Goal: Task Accomplishment & Management: Use online tool/utility

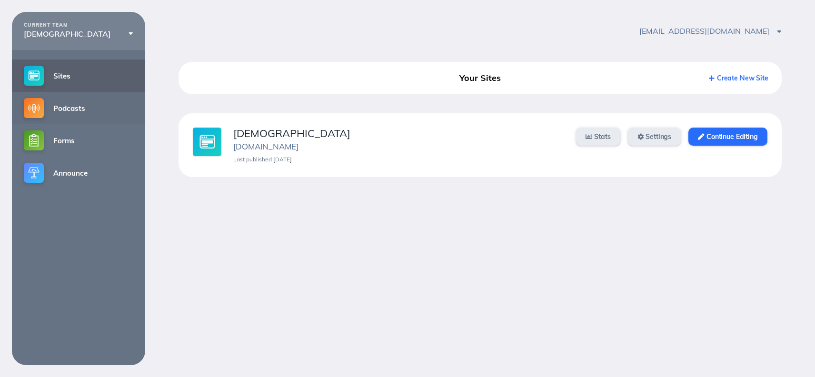
click at [52, 113] on link "Podcasts" at bounding box center [78, 108] width 133 height 32
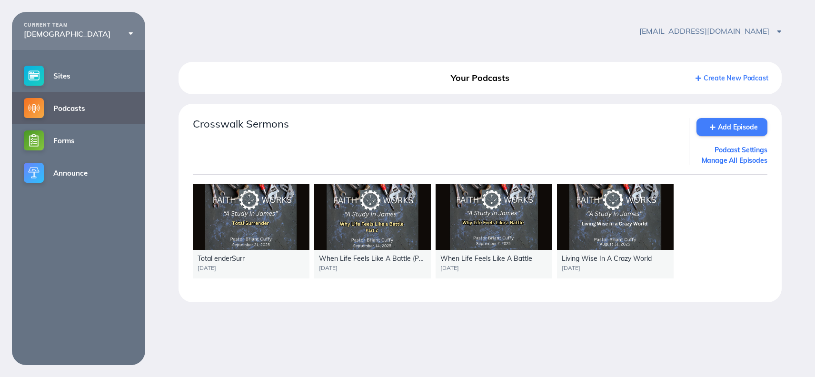
click at [735, 130] on link "Add Episode" at bounding box center [732, 127] width 71 height 18
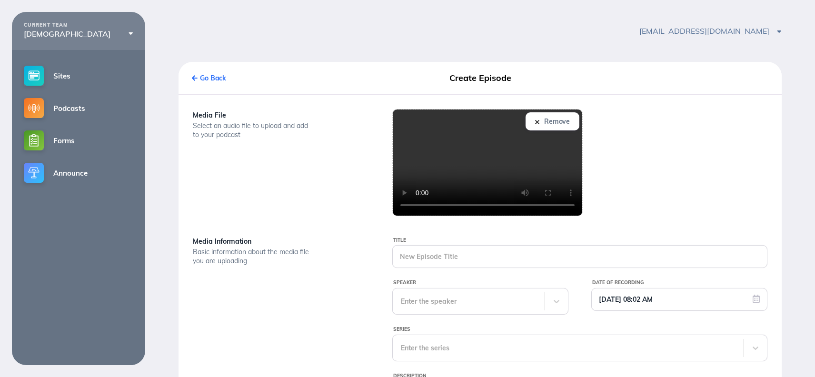
click at [539, 122] on img at bounding box center [537, 122] width 4 height 4
click at [538, 122] on img at bounding box center [537, 122] width 4 height 4
click at [431, 261] on input "Title" at bounding box center [580, 257] width 374 height 22
click at [417, 255] on input "Title" at bounding box center [580, 257] width 374 height 22
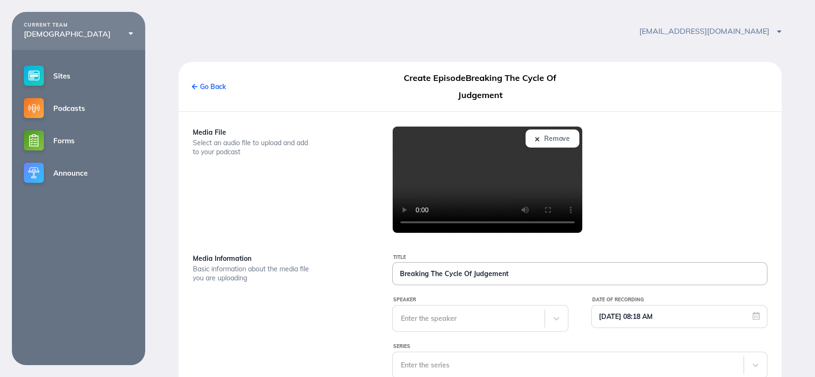
click at [475, 274] on input "Breaking The Cycle Of Judgement" at bounding box center [580, 274] width 374 height 22
click at [512, 275] on input "Breaking The Cycle Of Judgement" at bounding box center [580, 274] width 374 height 22
type input "Breaking The Cycle Of Judgement (Part 1)"
click at [456, 328] on div "Enter the speaker" at bounding box center [480, 318] width 176 height 27
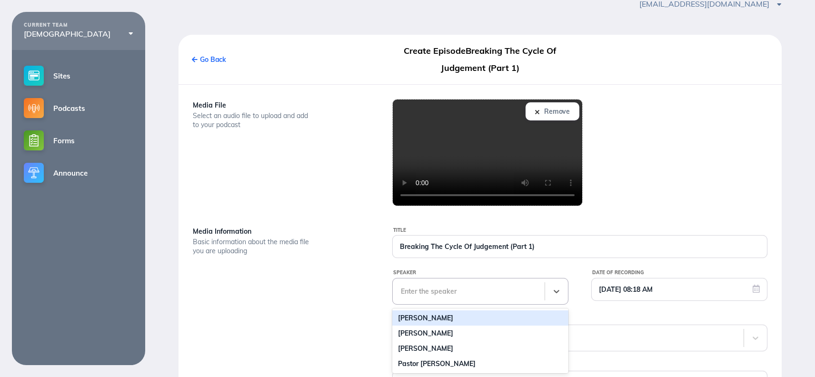
click at [423, 322] on div "Briant Cuffy" at bounding box center [480, 318] width 176 height 15
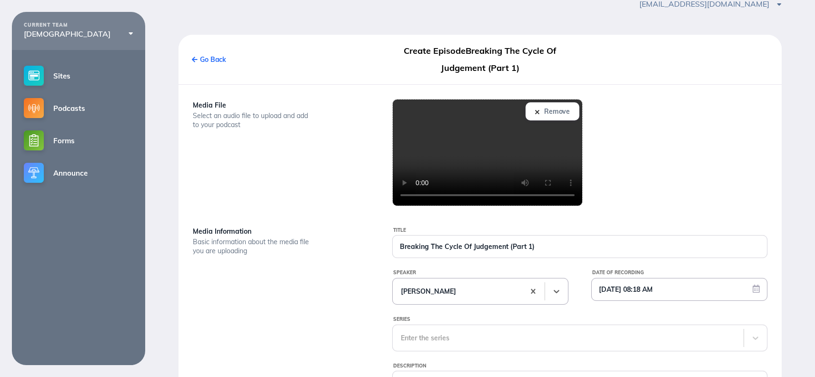
click at [615, 288] on input "09/30/2025 08:18 AM" at bounding box center [679, 290] width 175 height 22
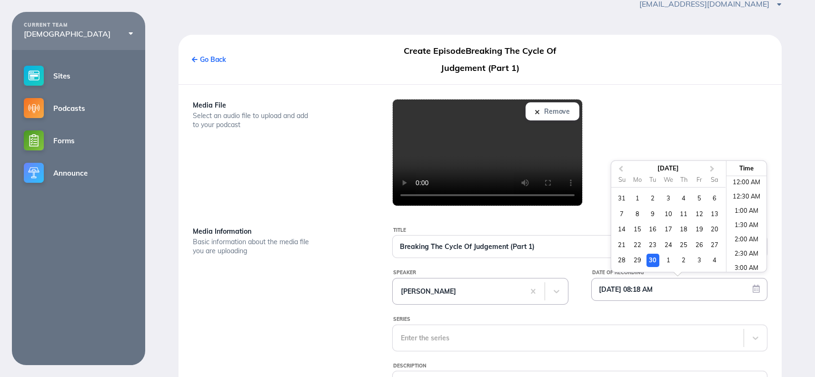
scroll to position [188, 0]
click at [621, 261] on div "28" at bounding box center [622, 260] width 13 height 13
type input "09/28/2025 08:18 AM"
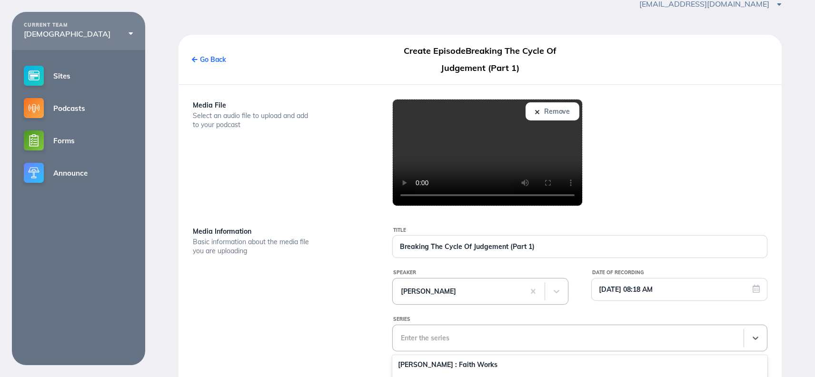
scroll to position [152, 0]
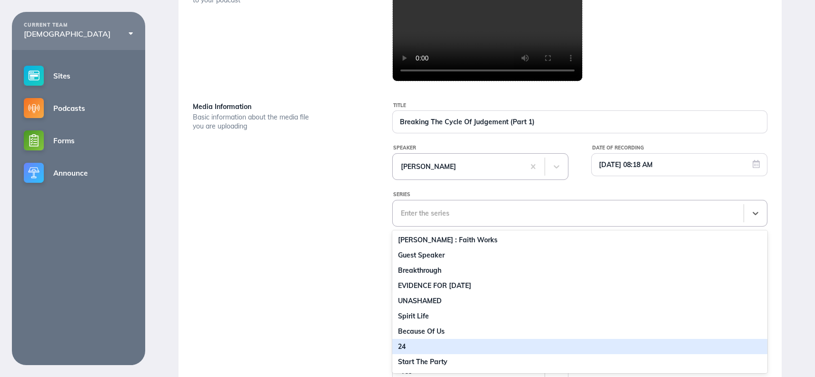
click at [466, 227] on div "16 results available. Use Up and Down to choose options, press Enter to select …" at bounding box center [579, 213] width 375 height 27
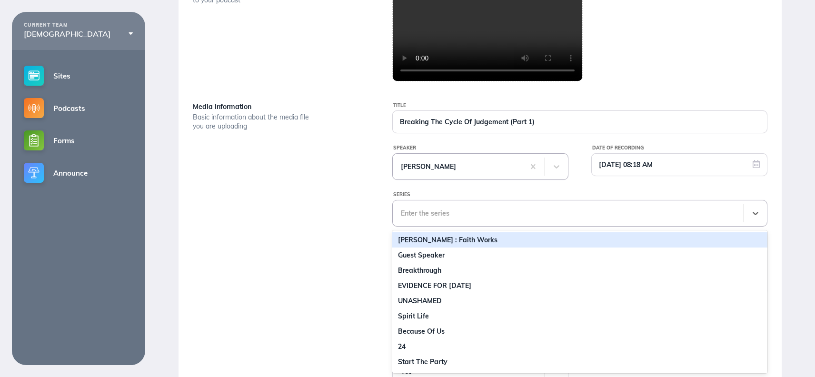
click at [461, 242] on div "JAMES : Faith Works" at bounding box center [579, 239] width 375 height 15
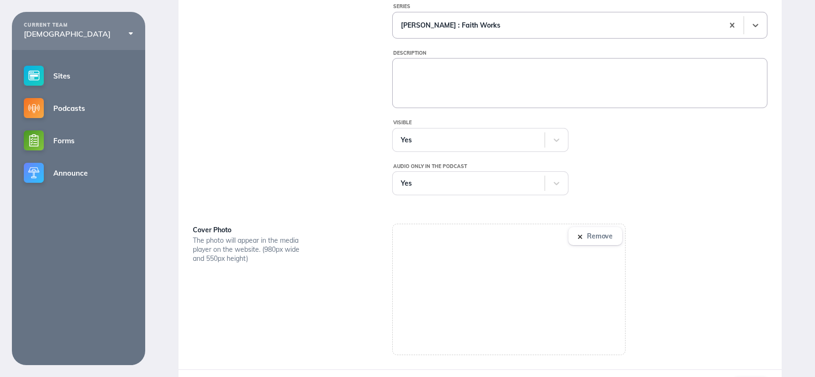
scroll to position [345, 0]
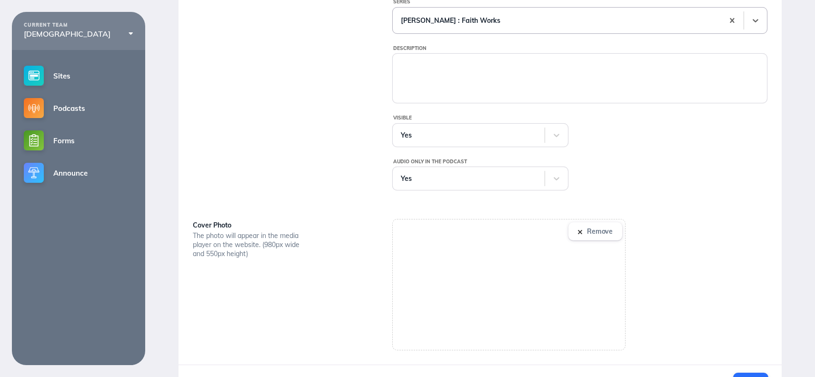
click at [580, 231] on img at bounding box center [580, 232] width 4 height 4
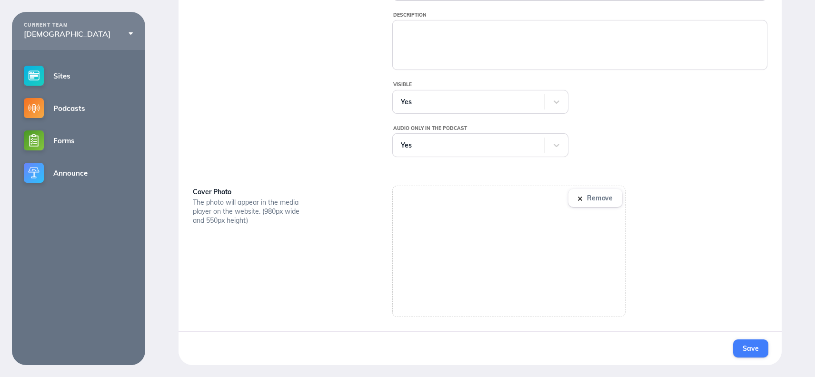
click at [748, 345] on span "Save" at bounding box center [751, 348] width 16 height 9
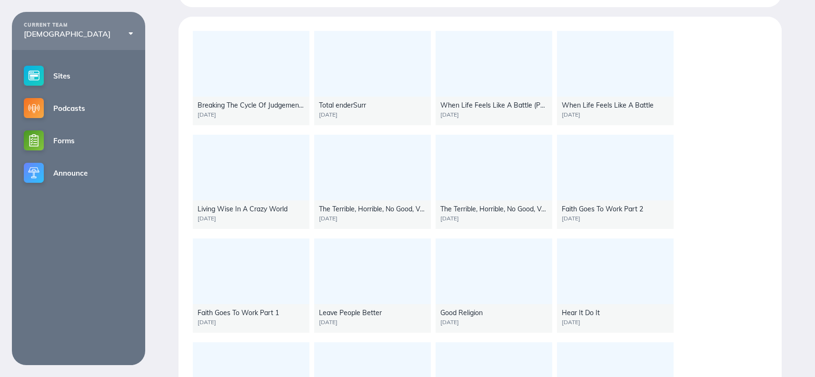
scroll to position [87, 0]
